Goal: Information Seeking & Learning: Learn about a topic

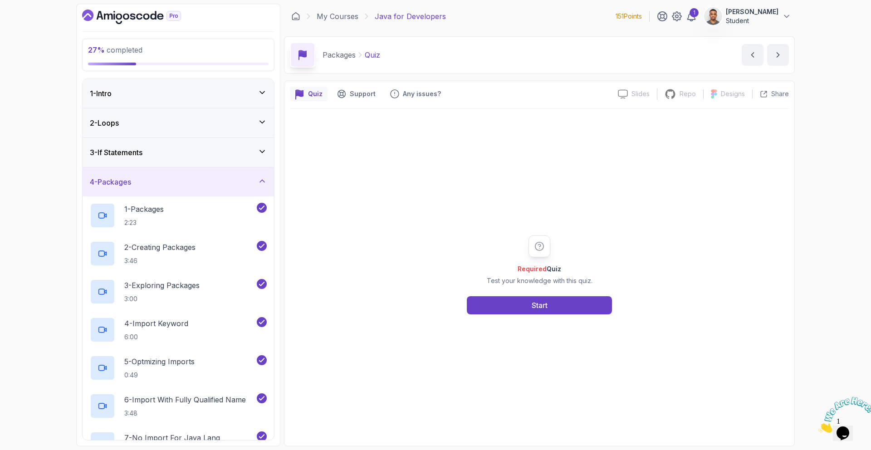
click at [245, 187] on div "4 - Packages" at bounding box center [179, 181] width 192 height 29
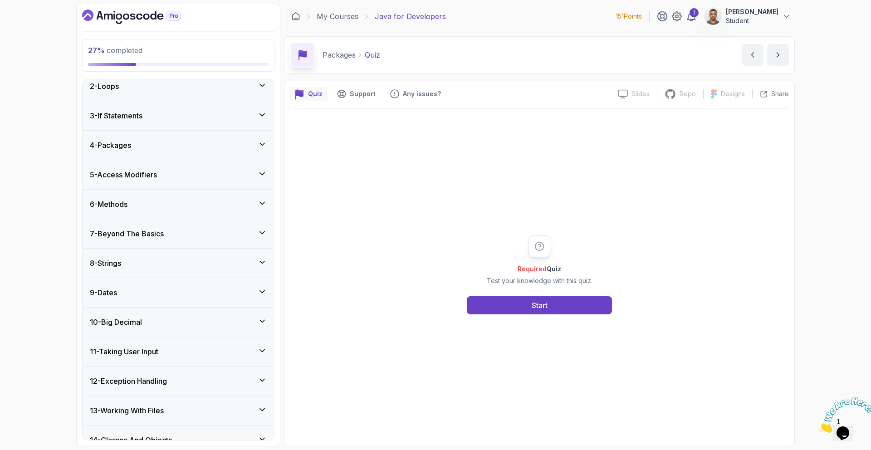
scroll to position [98, 0]
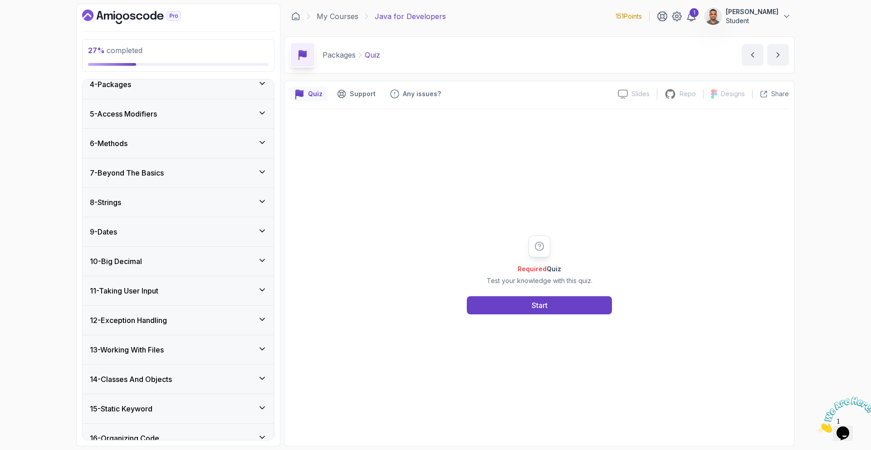
click at [245, 152] on div "6 - Methods" at bounding box center [179, 143] width 192 height 29
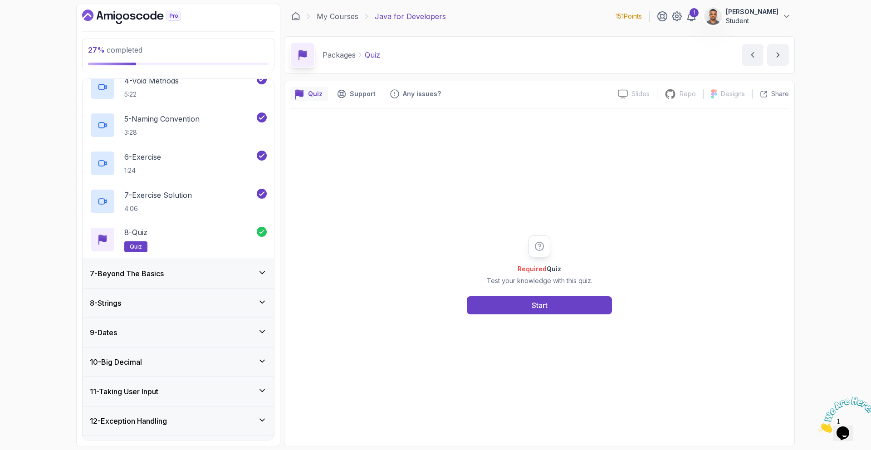
scroll to position [265, 0]
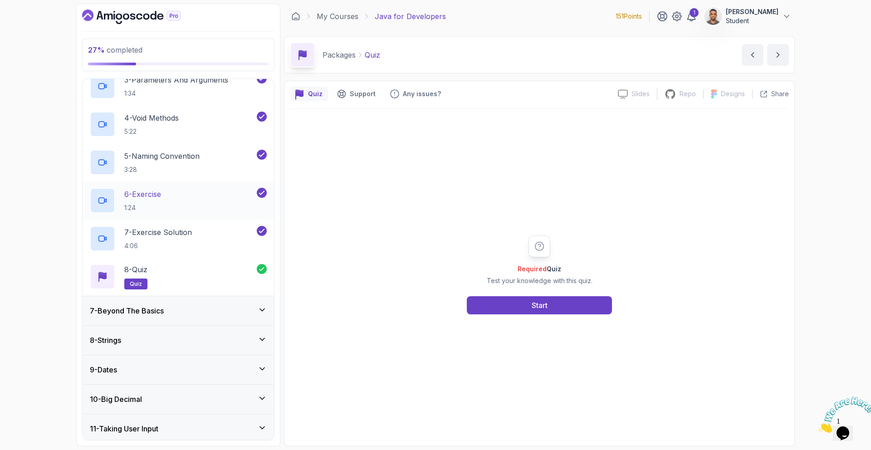
click at [229, 195] on div "6 - Exercise 1:24" at bounding box center [172, 200] width 165 height 25
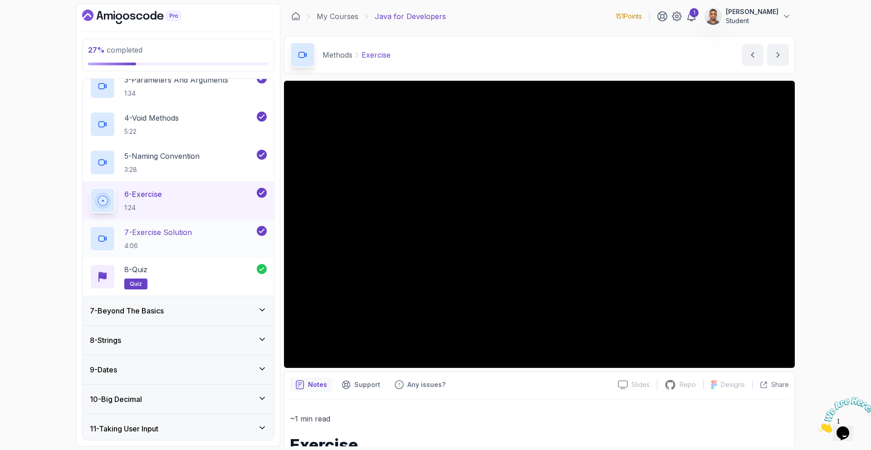
click at [197, 234] on div "7 - Exercise Solution 4:06" at bounding box center [172, 238] width 165 height 25
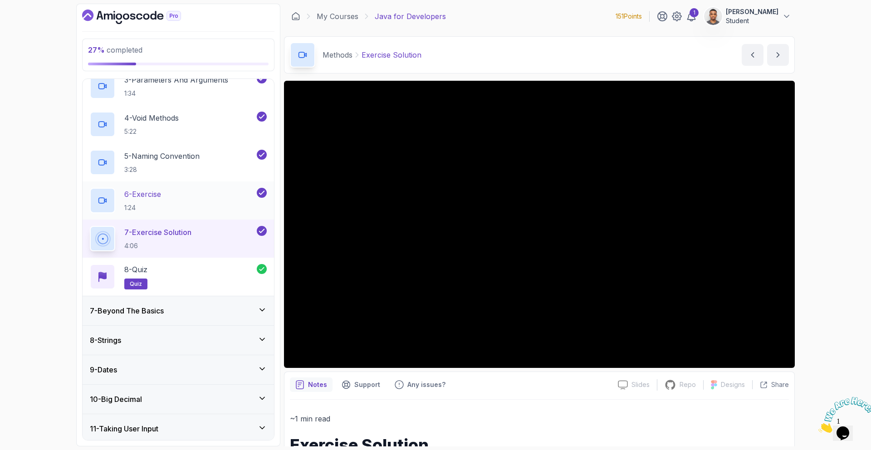
click at [228, 200] on div "6 - Exercise 1:24" at bounding box center [172, 200] width 165 height 25
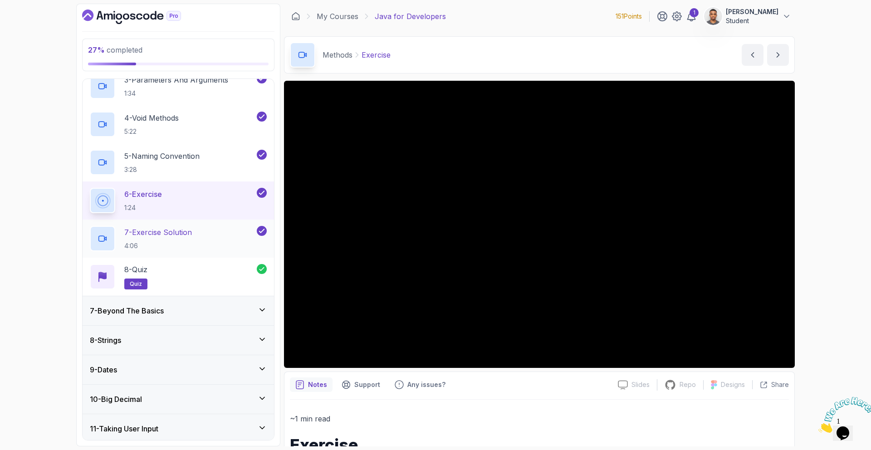
click at [218, 239] on div "7 - Exercise Solution 4:06" at bounding box center [172, 238] width 165 height 25
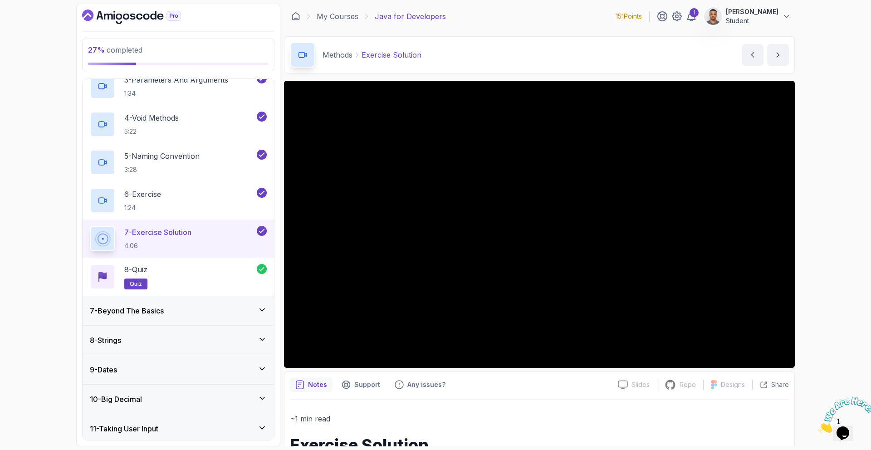
click at [216, 320] on div "7 - Beyond The Basics" at bounding box center [179, 310] width 192 height 29
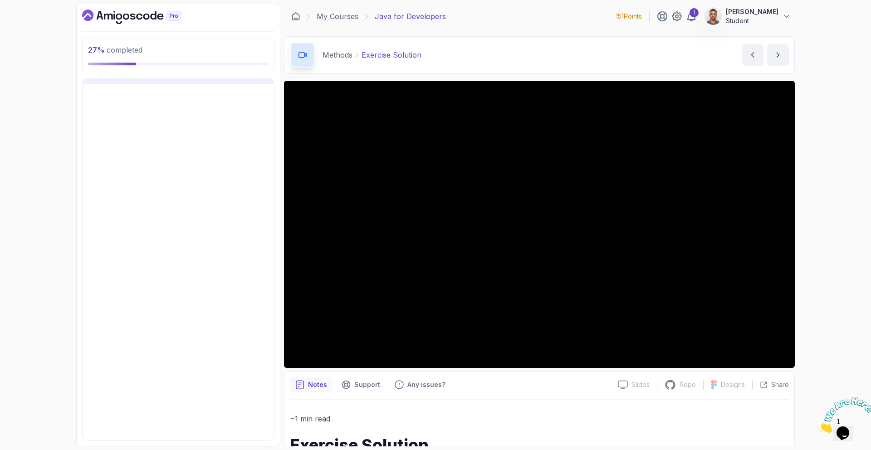
scroll to position [199, 0]
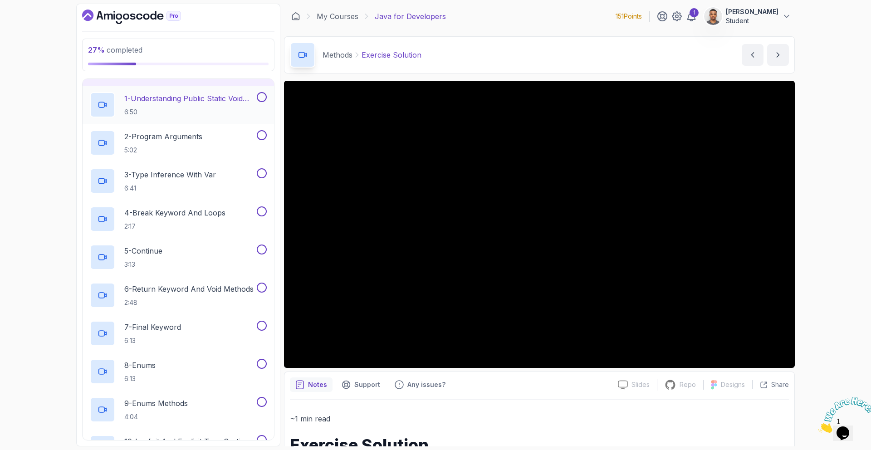
click at [182, 108] on p "6:50" at bounding box center [189, 112] width 131 height 9
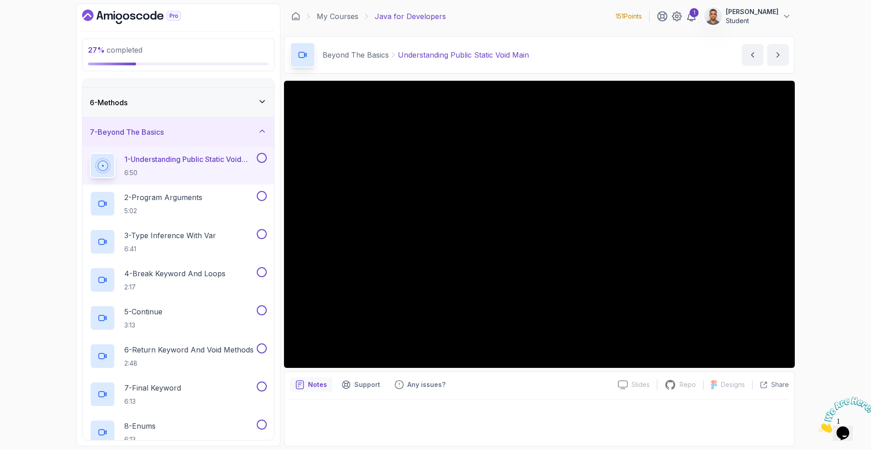
scroll to position [138, 0]
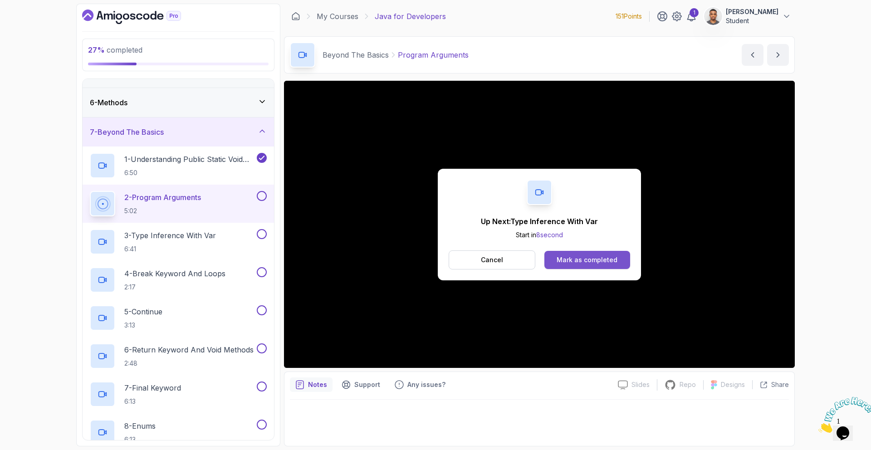
click at [581, 264] on div "Mark as completed" at bounding box center [587, 259] width 61 height 9
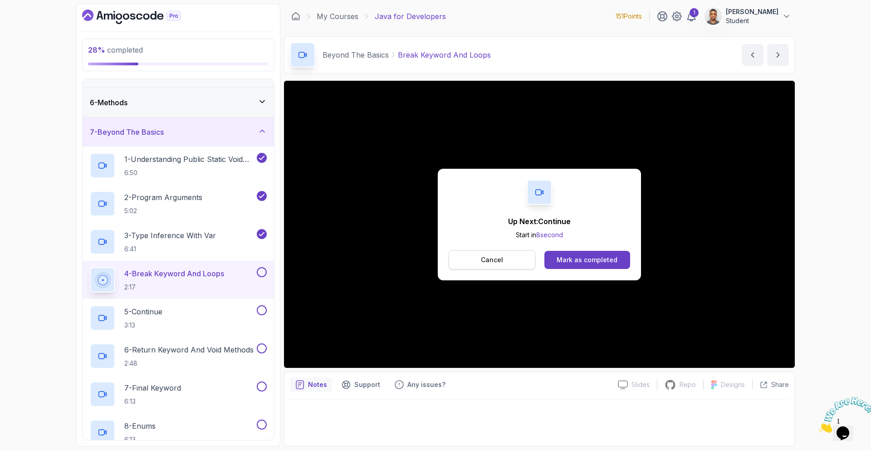
click at [492, 264] on p "Cancel" at bounding box center [492, 259] width 22 height 9
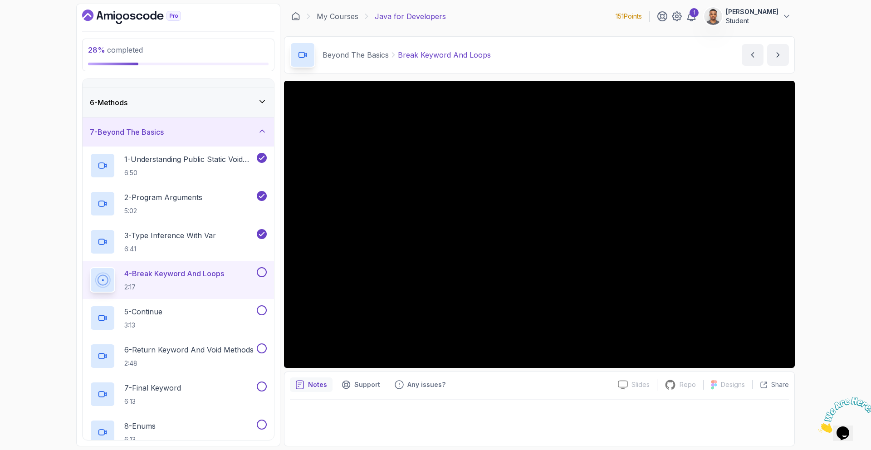
scroll to position [138, 0]
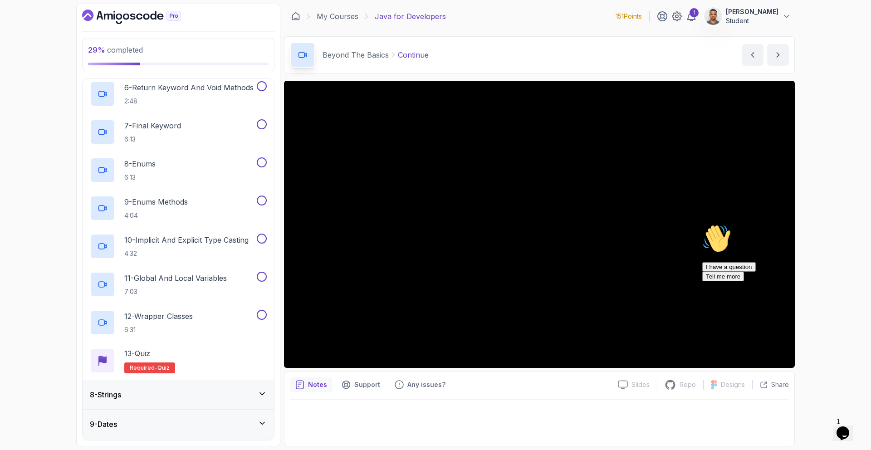
scroll to position [463, 0]
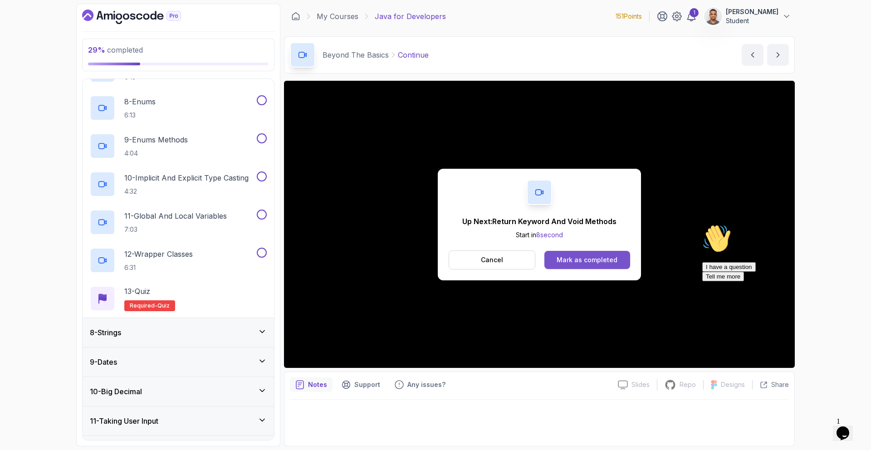
click at [566, 259] on div "Mark as completed" at bounding box center [587, 259] width 61 height 9
click at [609, 261] on div "Mark as completed" at bounding box center [587, 259] width 61 height 9
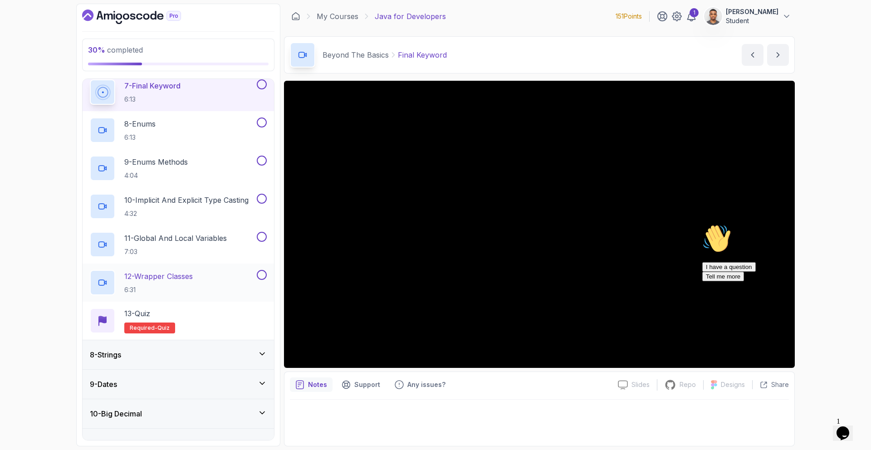
scroll to position [451, 0]
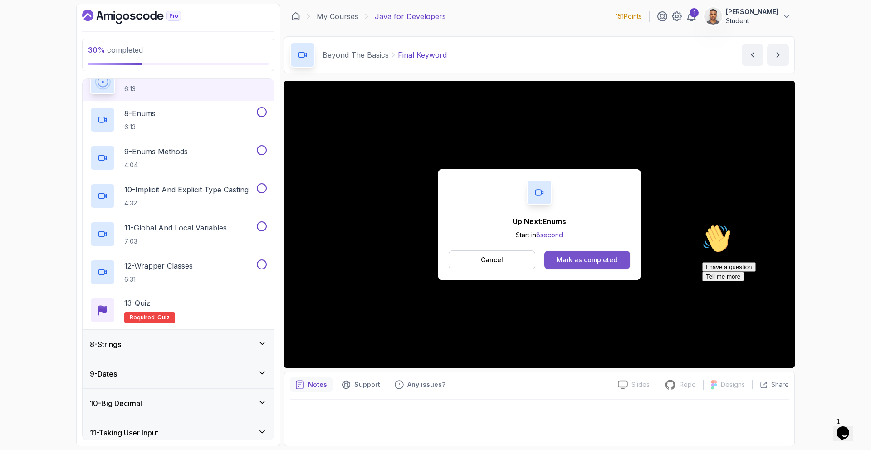
click at [594, 264] on button "Mark as completed" at bounding box center [588, 260] width 86 height 18
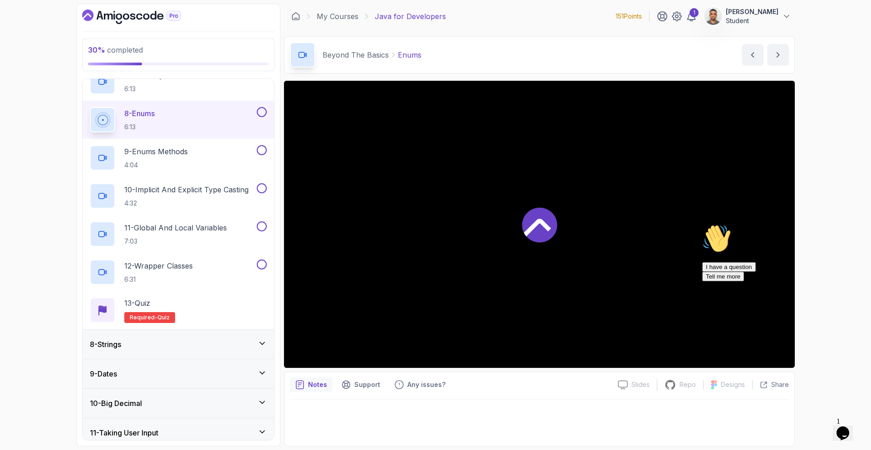
scroll to position [457, 0]
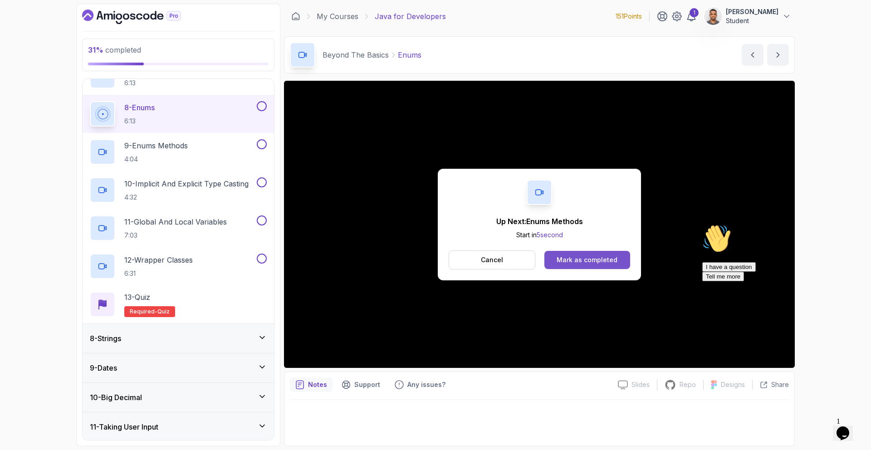
click at [599, 255] on button "Mark as completed" at bounding box center [588, 260] width 86 height 18
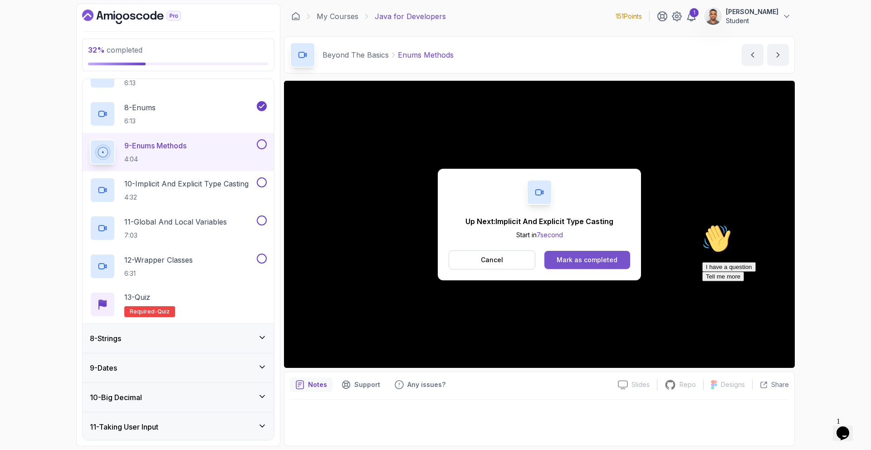
click at [581, 267] on button "Mark as completed" at bounding box center [588, 260] width 86 height 18
